Goal: Information Seeking & Learning: Check status

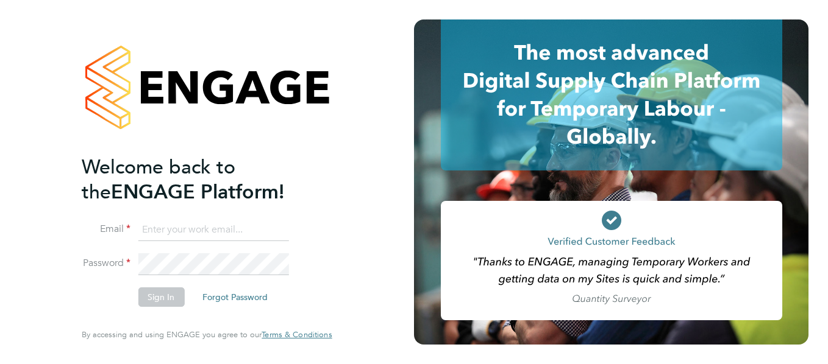
click at [238, 226] on input at bounding box center [213, 230] width 151 height 22
type input "[PERSON_NAME][EMAIL_ADDRESS][DOMAIN_NAME]"
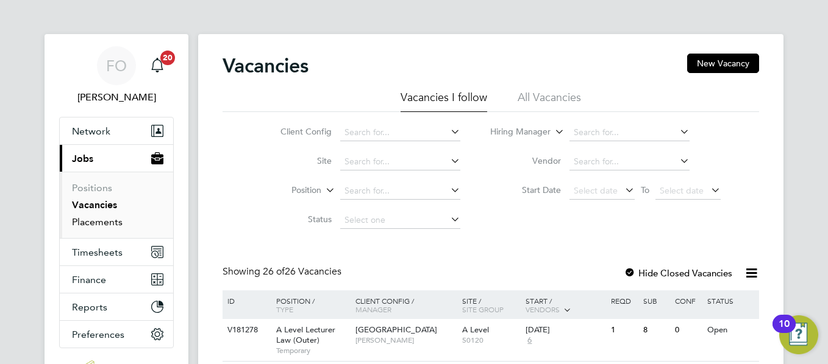
click at [98, 219] on link "Placements" at bounding box center [97, 222] width 51 height 12
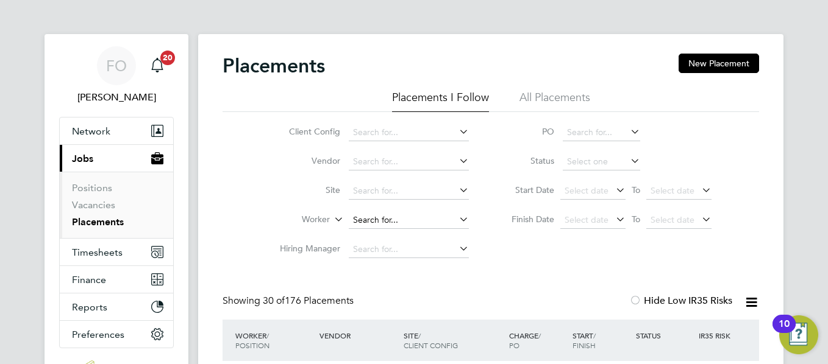
click at [401, 217] on input at bounding box center [409, 220] width 120 height 17
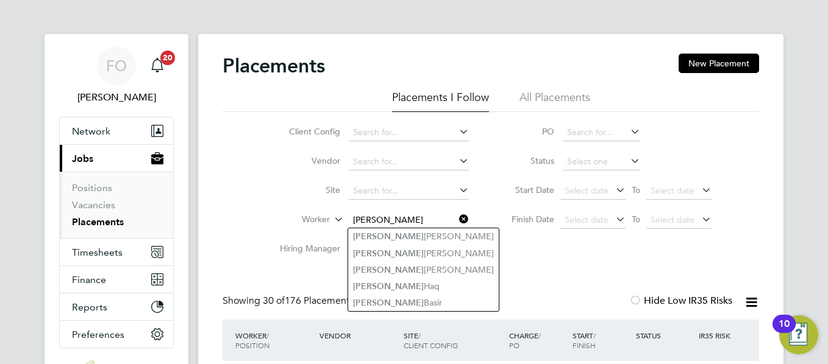
type input "[PERSON_NAME]"
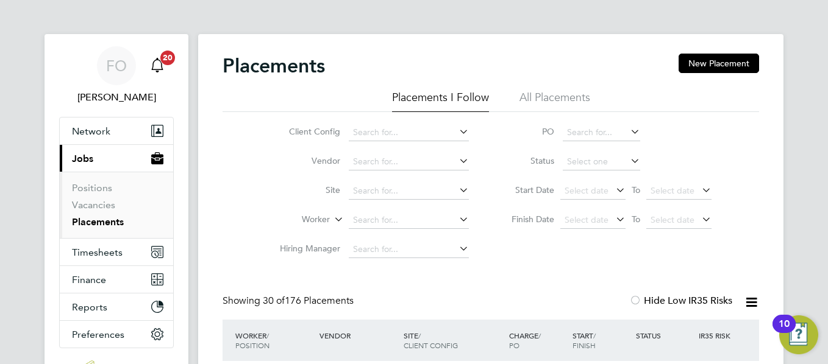
click at [161, 67] on icon "Main navigation" at bounding box center [157, 65] width 15 height 15
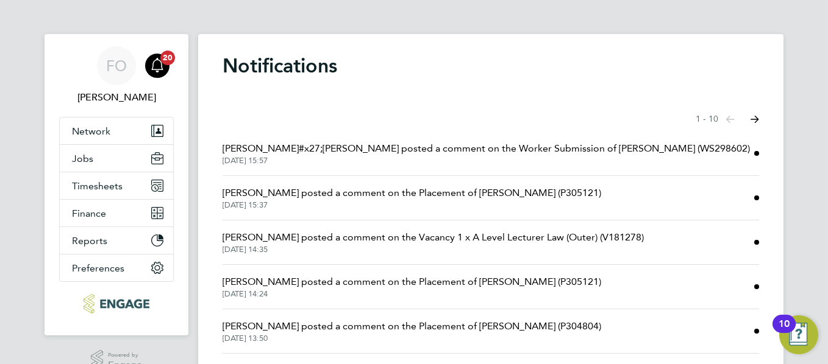
click at [757, 118] on icon "Select page of notifications list" at bounding box center [754, 120] width 9 height 8
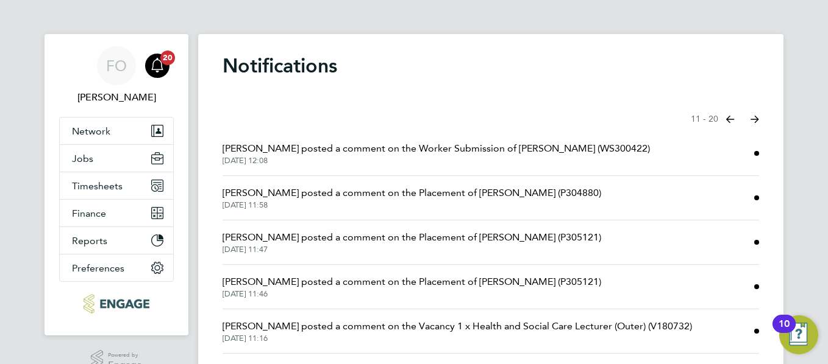
click at [827, 212] on html "FO [PERSON_NAME] Notifications 20 Applications: Network Team Members Businesses…" at bounding box center [414, 310] width 828 height 620
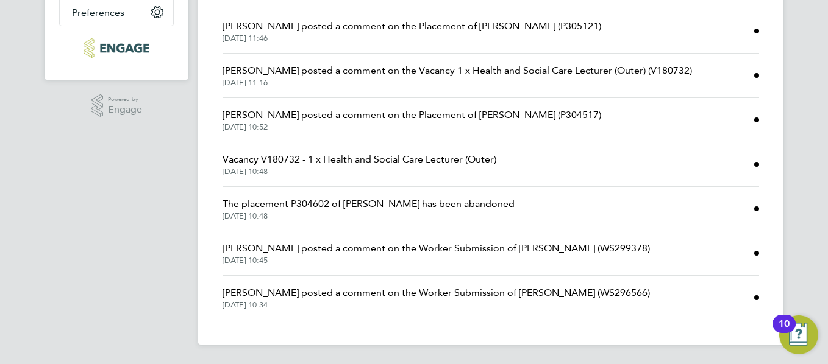
click at [352, 249] on span "[PERSON_NAME] posted a comment on the Worker Submission of [PERSON_NAME] (WS299…" at bounding box center [435, 248] width 427 height 15
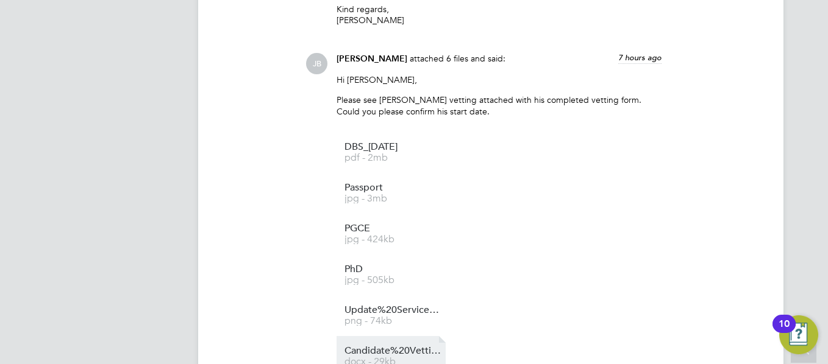
click at [410, 347] on span "Candidate%20Vetting%20Form%20-%20Abdul%20Badran" at bounding box center [393, 351] width 98 height 9
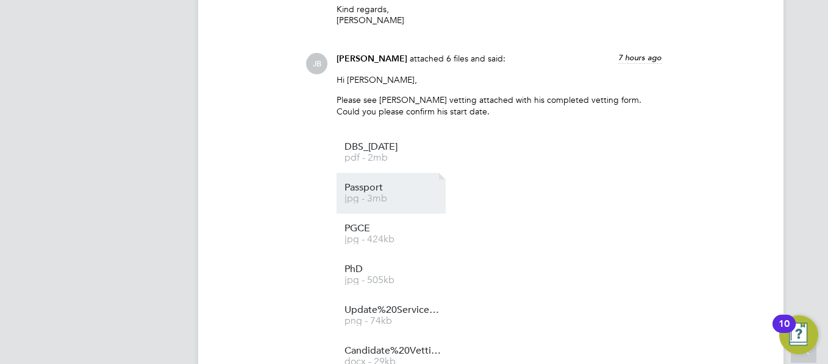
click at [358, 183] on span "Passport" at bounding box center [393, 187] width 98 height 9
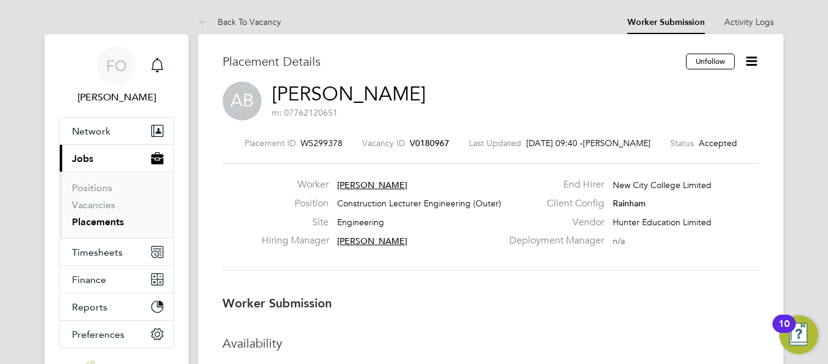
click at [441, 138] on span "V0180967" at bounding box center [430, 143] width 40 height 11
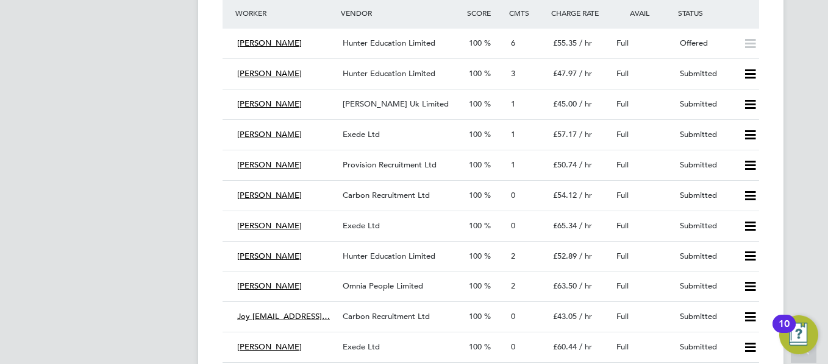
scroll to position [2292, 0]
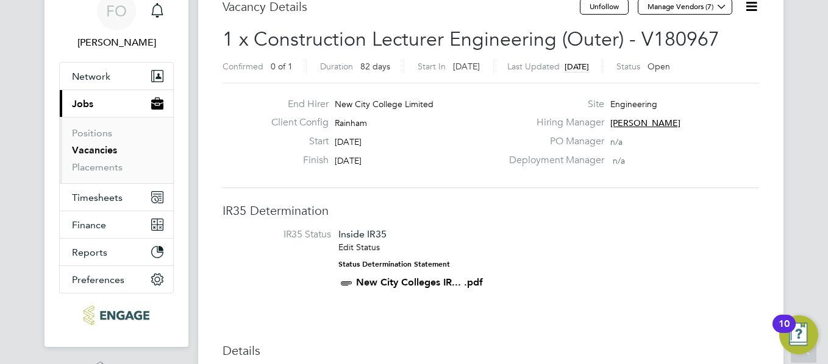
scroll to position [0, 0]
